Goal: Task Accomplishment & Management: Use online tool/utility

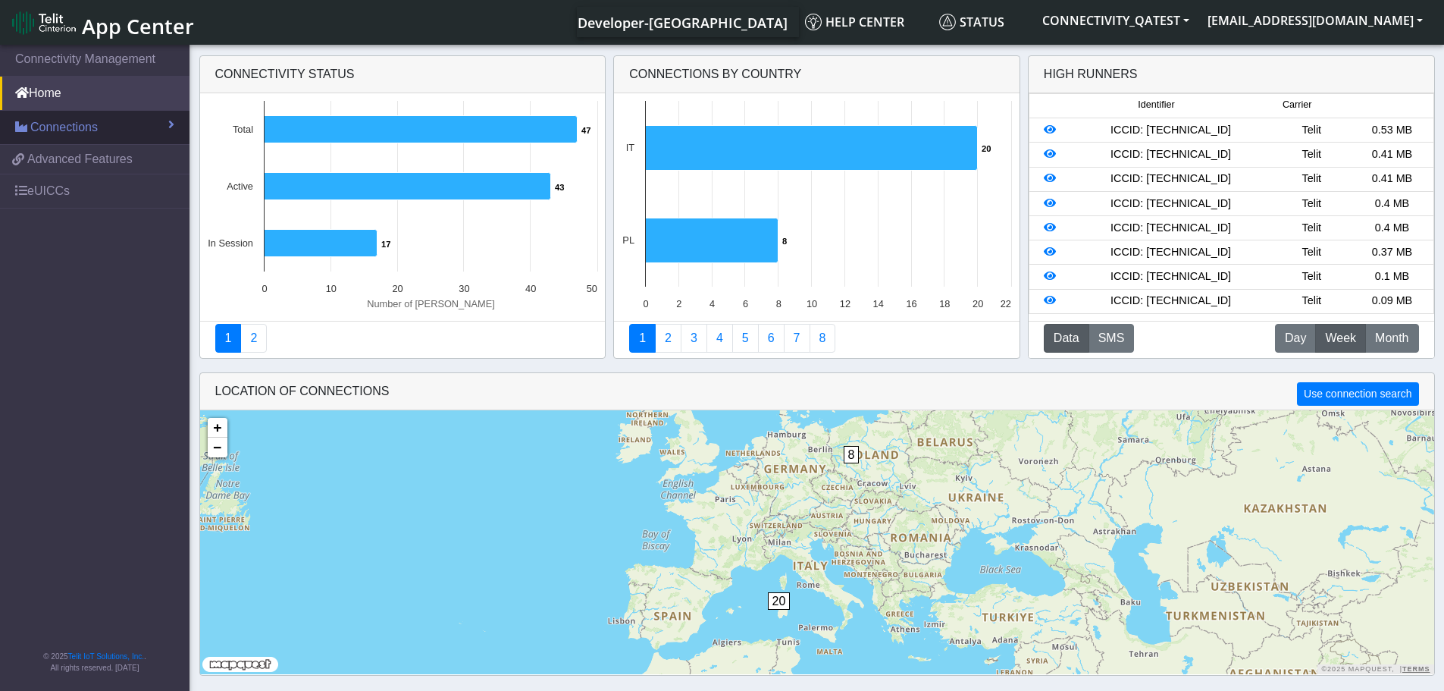
click at [81, 132] on span "Connections" at bounding box center [63, 127] width 67 height 18
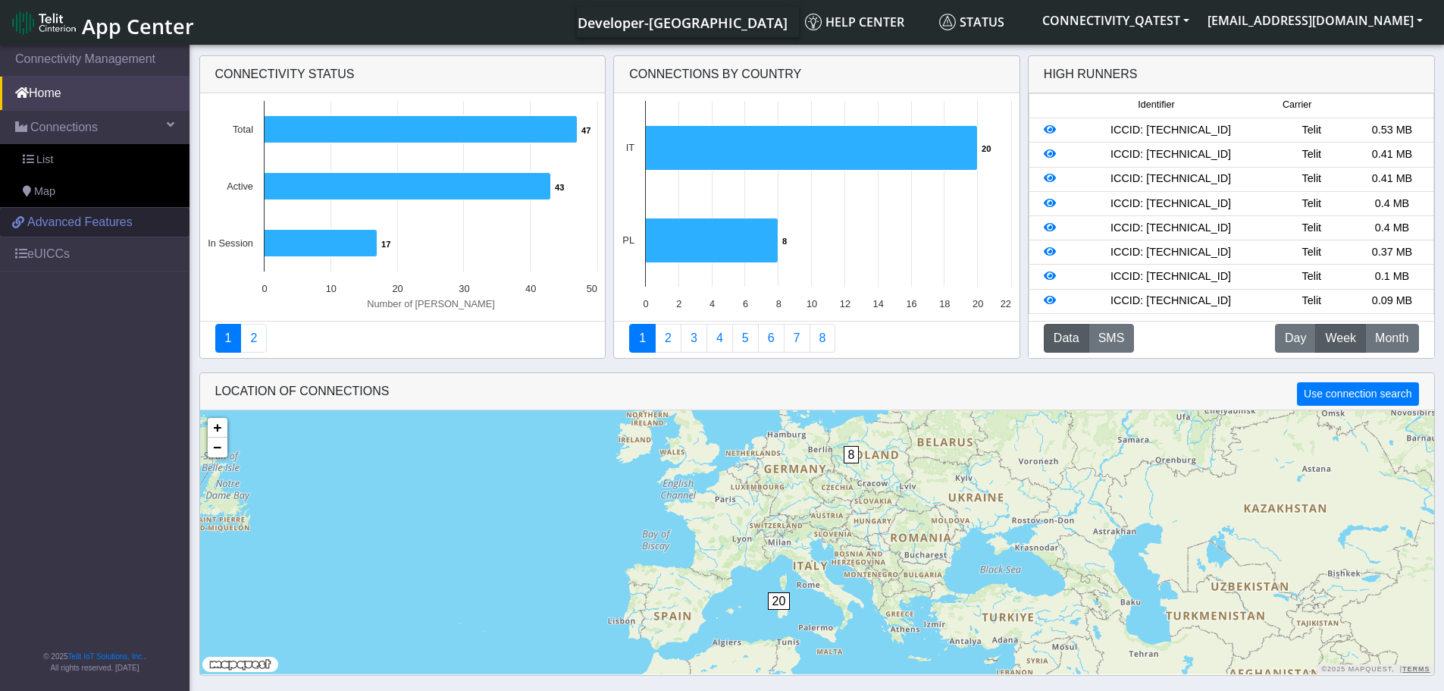
click at [49, 224] on span "Advanced Features" at bounding box center [79, 222] width 105 height 18
click at [54, 244] on link "eUICCs" at bounding box center [95, 253] width 190 height 33
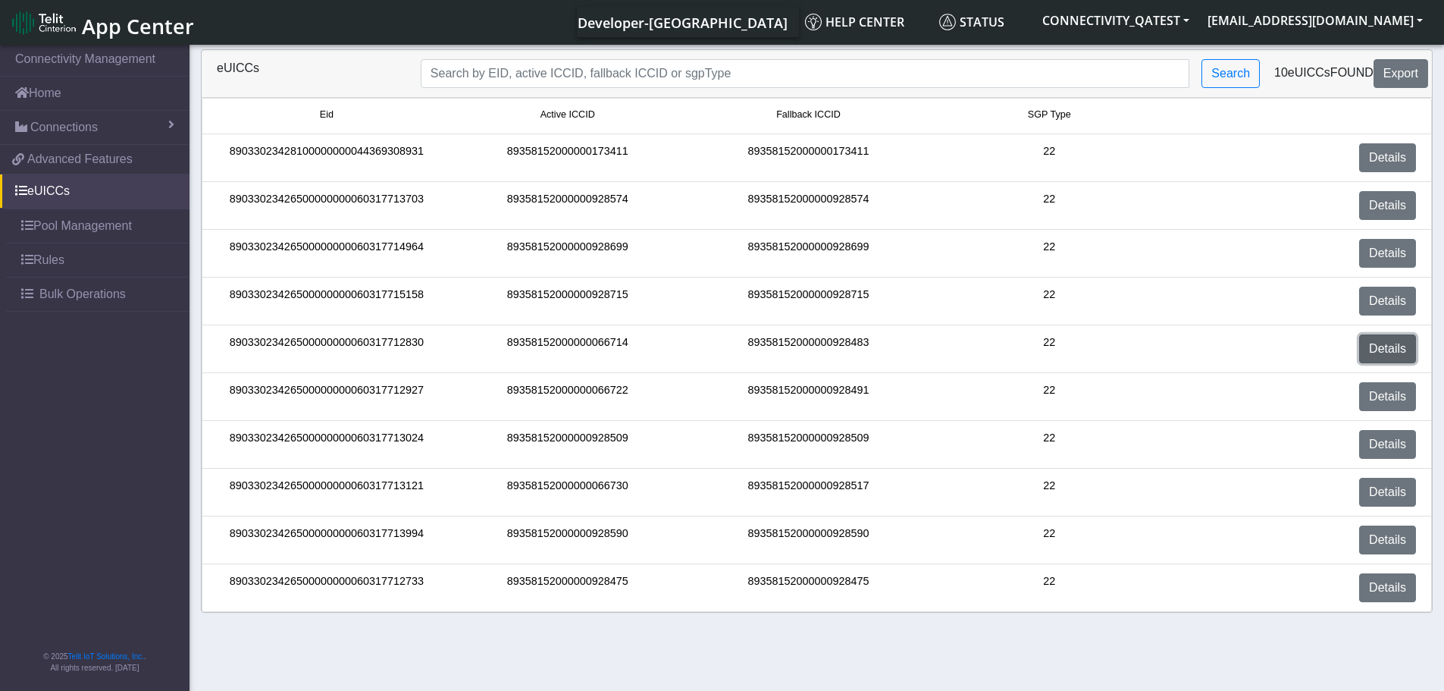
click at [1387, 346] on link "Details" at bounding box center [1387, 348] width 57 height 29
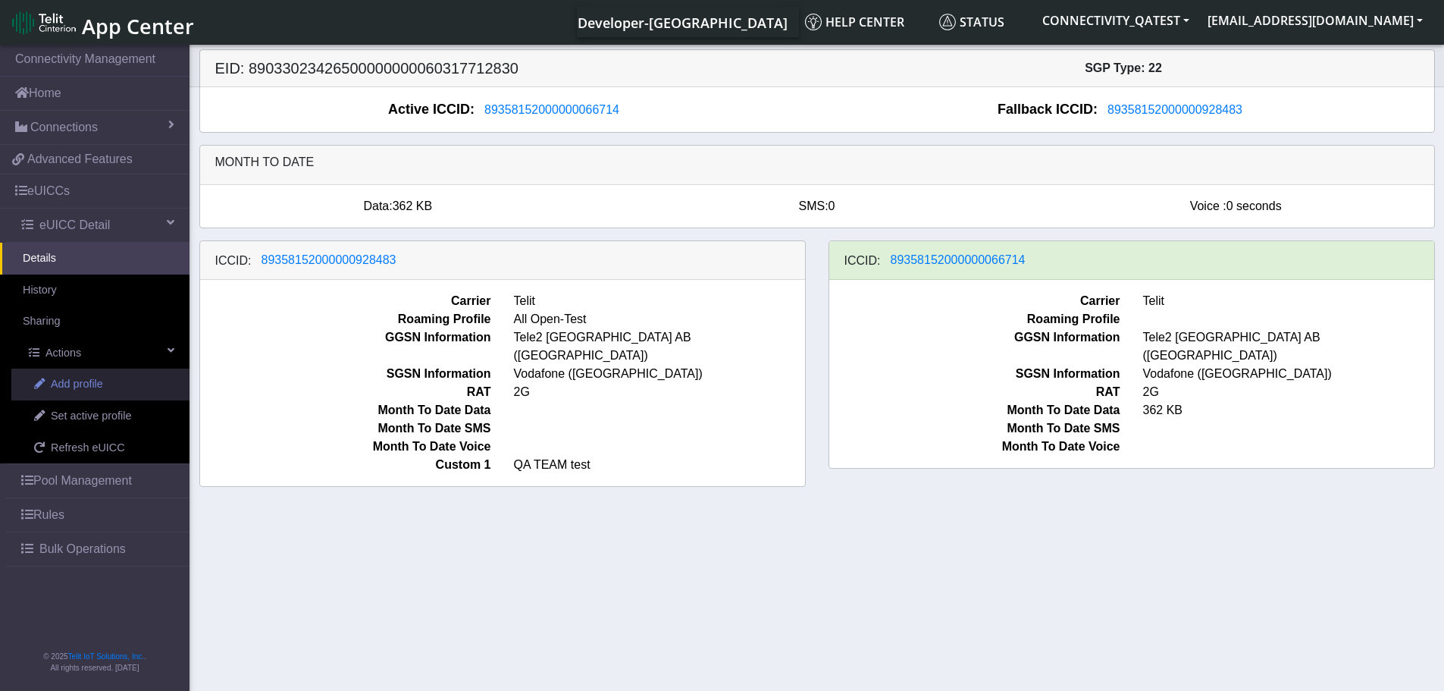
click at [74, 381] on span "Add profile" at bounding box center [77, 384] width 52 height 17
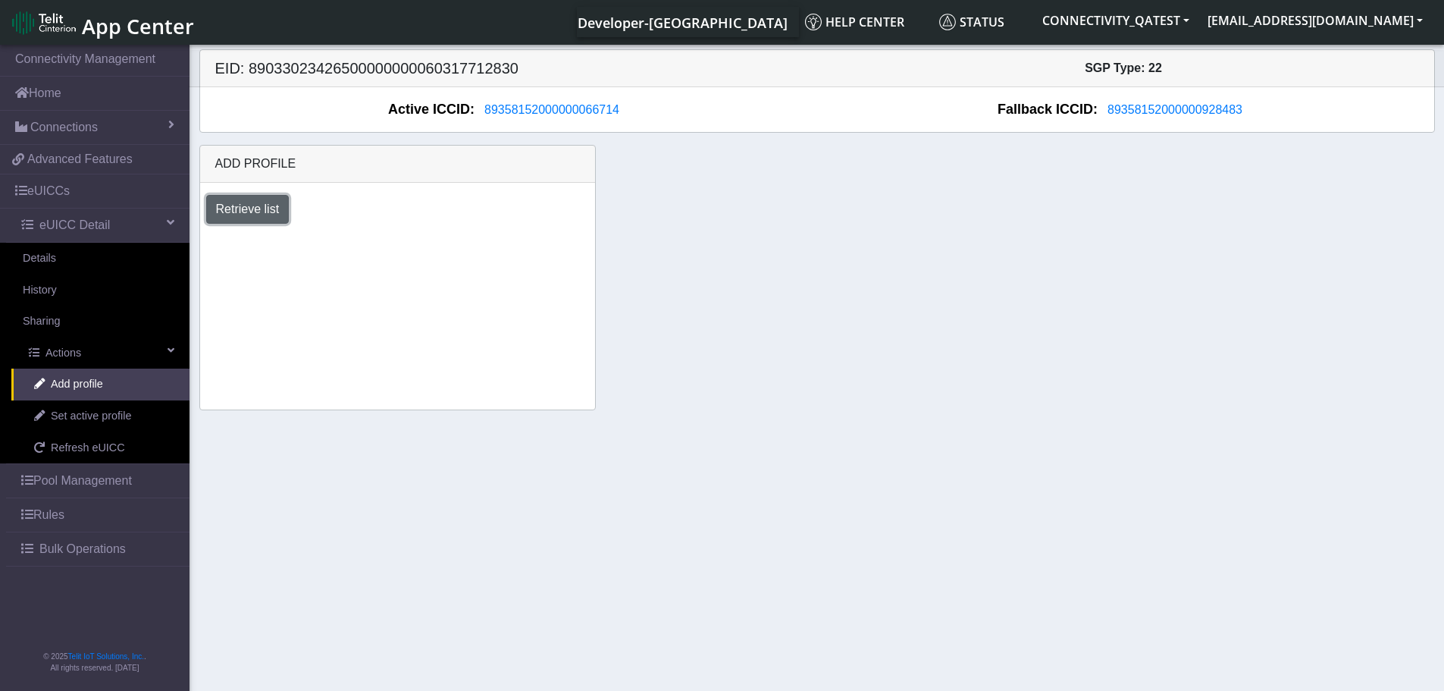
click at [277, 216] on button "Retrieve list" at bounding box center [247, 209] width 83 height 29
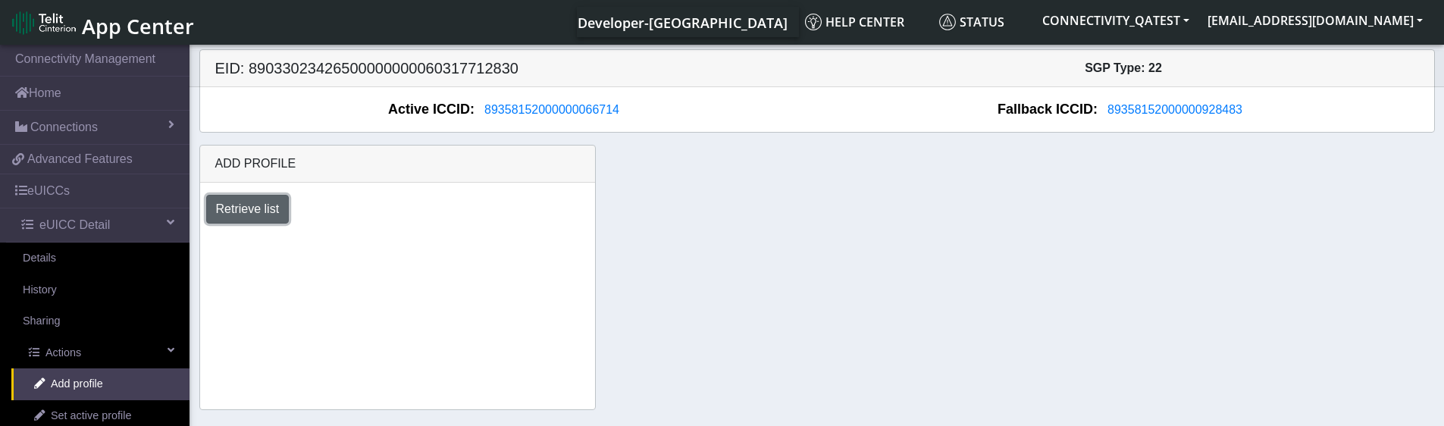
click at [235, 208] on button "Retrieve list" at bounding box center [247, 209] width 83 height 29
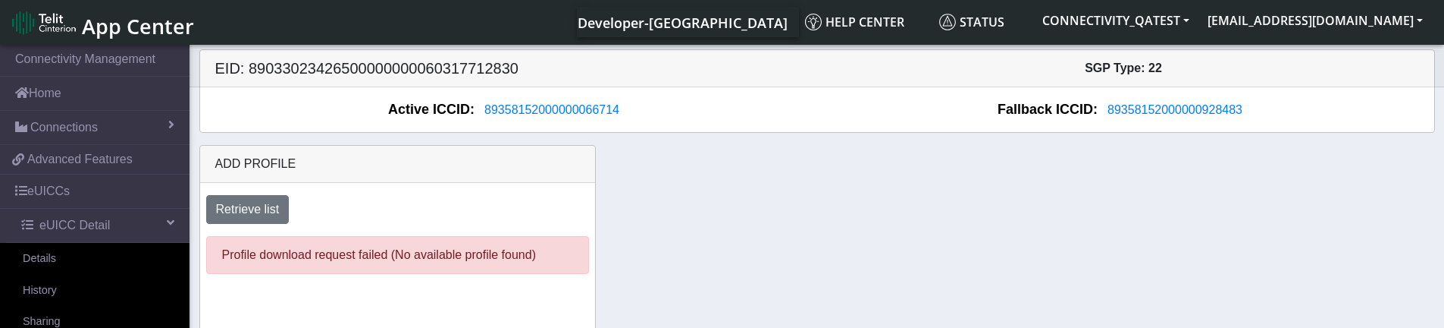
drag, startPoint x: 672, startPoint y: 341, endPoint x: 627, endPoint y: 525, distance: 189.0
click at [627, 328] on html "App Center Developer-[GEOGRAPHIC_DATA] Help center Status CONNECTIVITY_QATEST […" at bounding box center [722, 164] width 1444 height 328
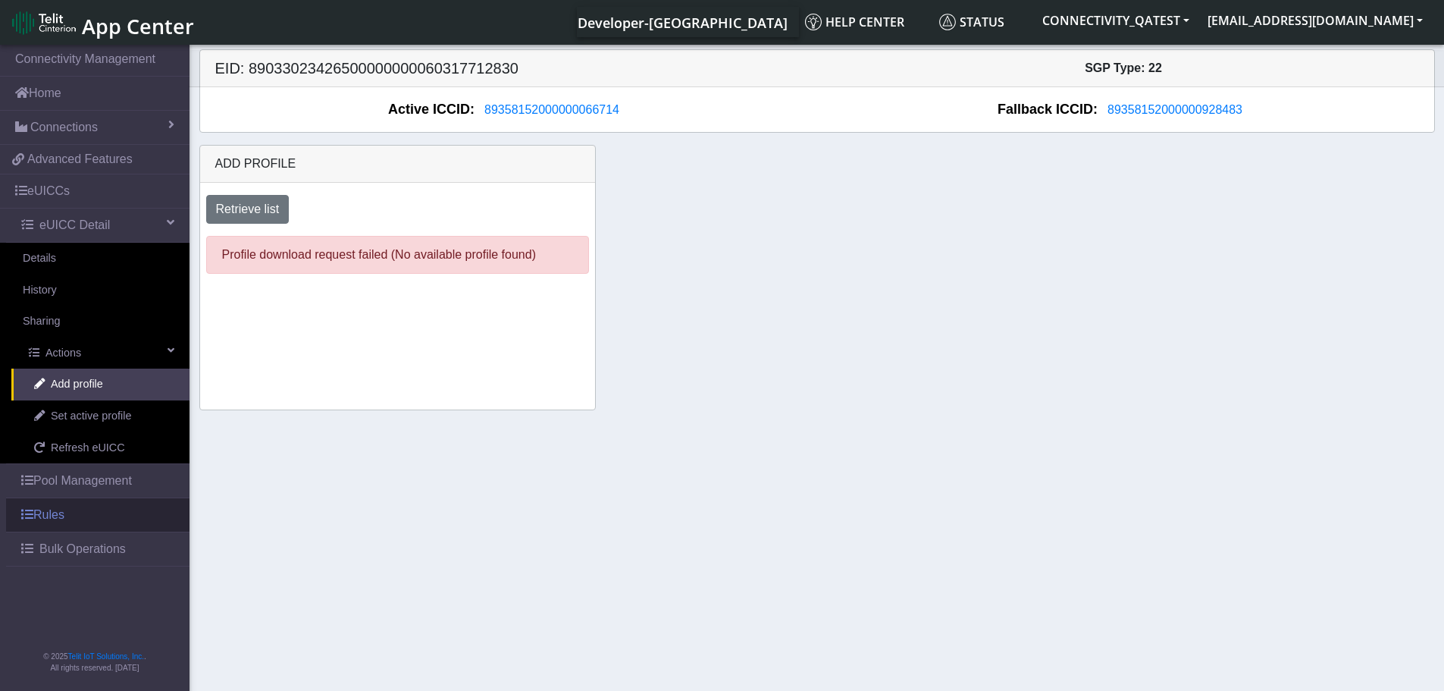
click at [67, 417] on link "Rules" at bounding box center [97, 514] width 183 height 33
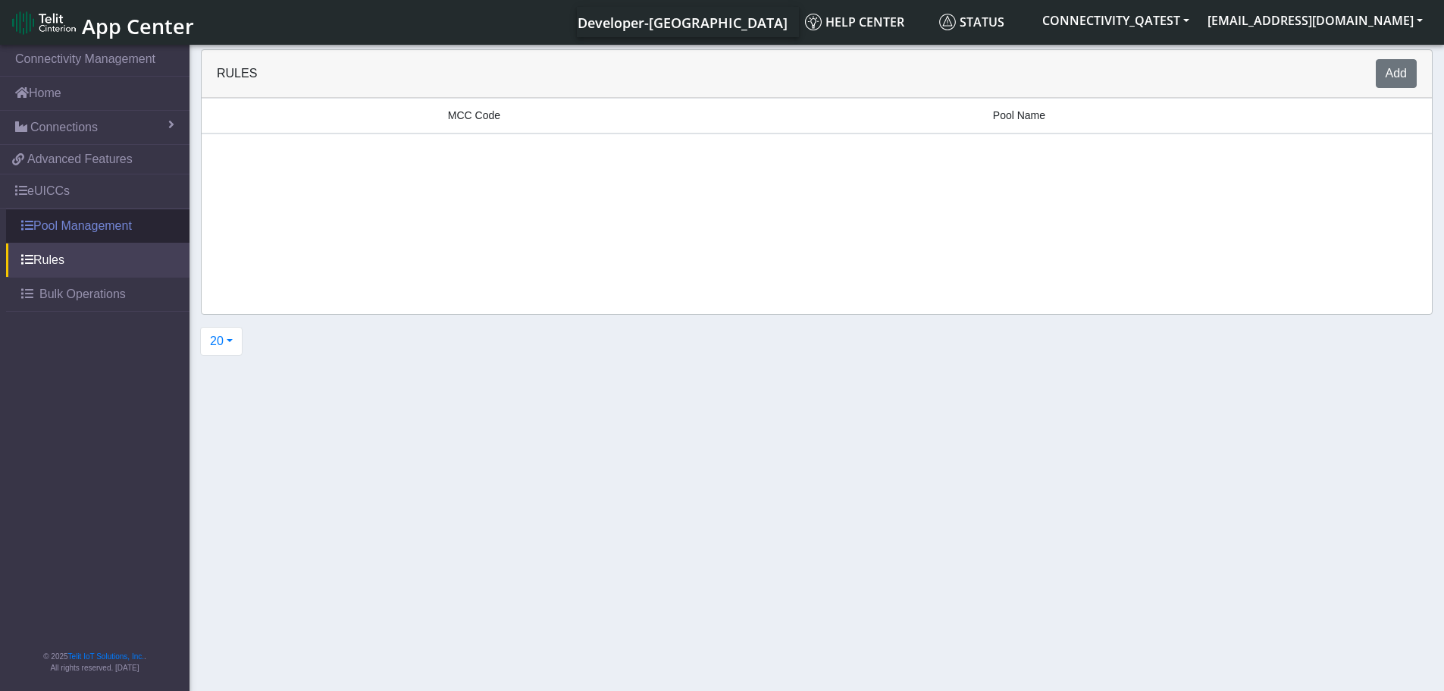
click at [53, 220] on link "Pool Management" at bounding box center [97, 225] width 183 height 33
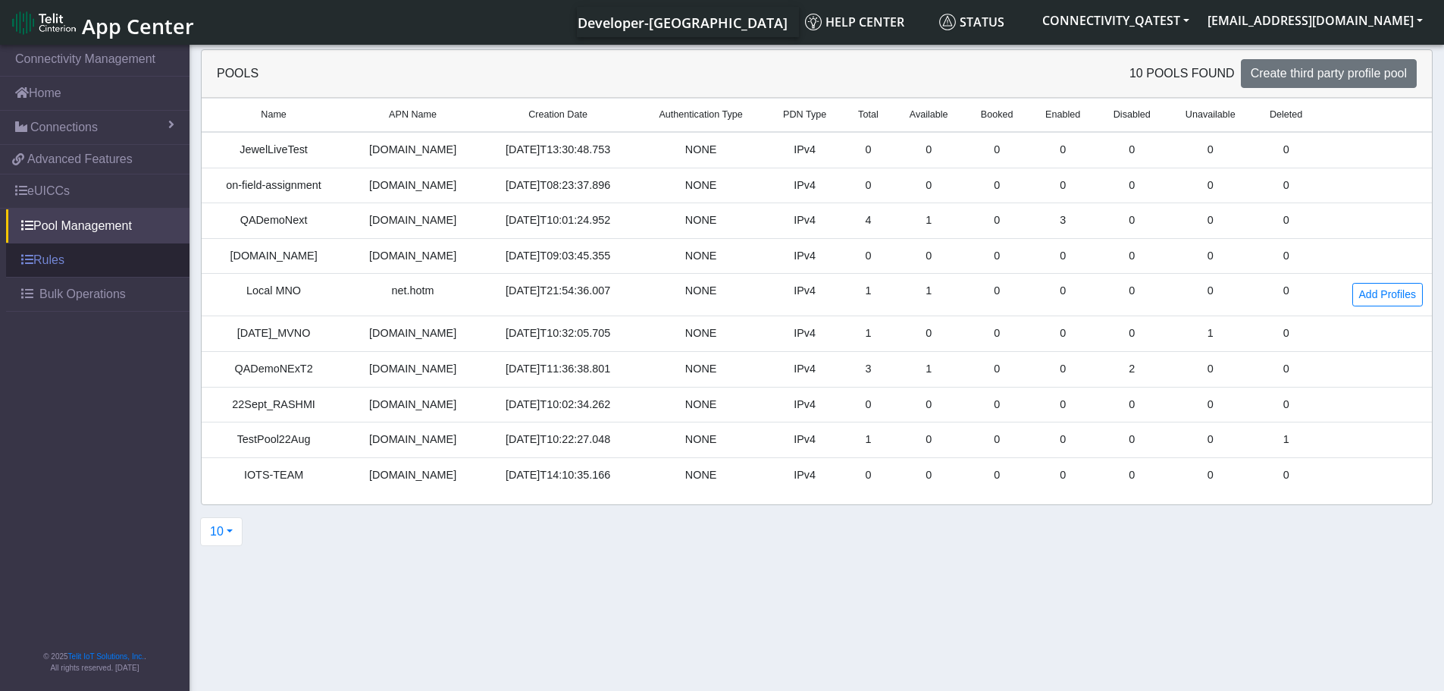
click at [50, 264] on link "Rules" at bounding box center [97, 259] width 183 height 33
